Goal: Transaction & Acquisition: Purchase product/service

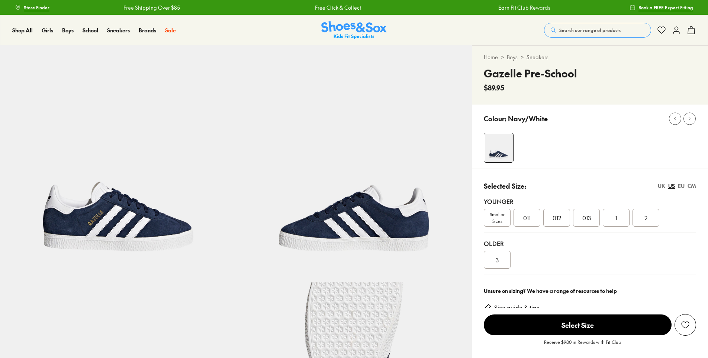
select select "*"
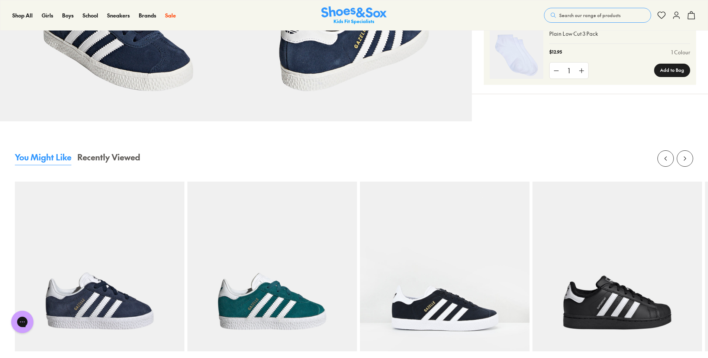
scroll to position [818, 0]
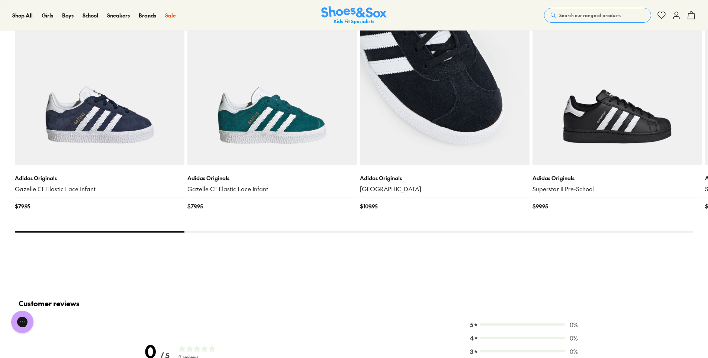
click at [456, 103] on img at bounding box center [445, 81] width 170 height 170
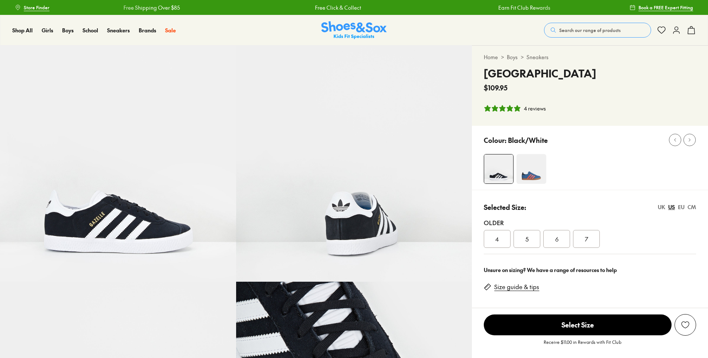
select select "*"
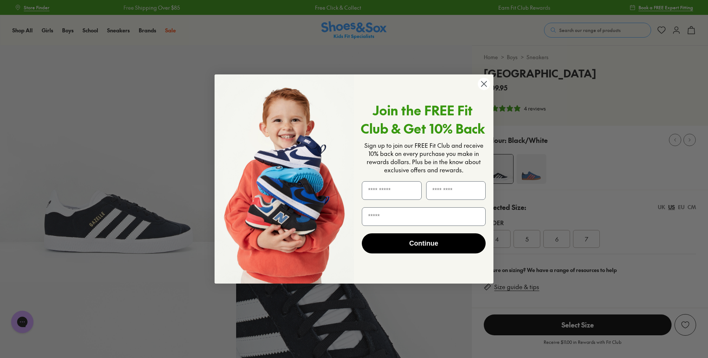
click at [487, 84] on circle "Close dialog" at bounding box center [484, 84] width 12 height 12
